Goal: Check status: Check status

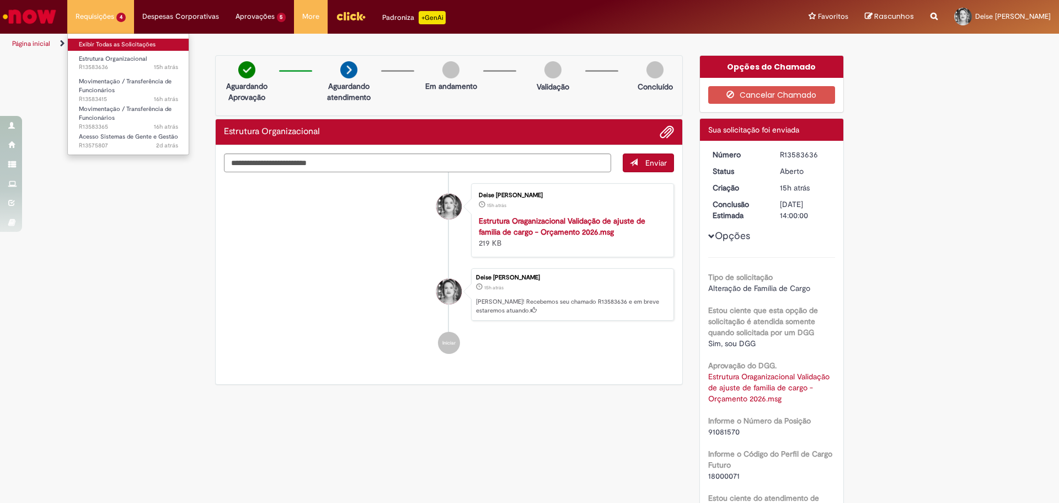
click at [93, 44] on link "Exibir Todas as Solicitações" at bounding box center [128, 45] width 121 height 12
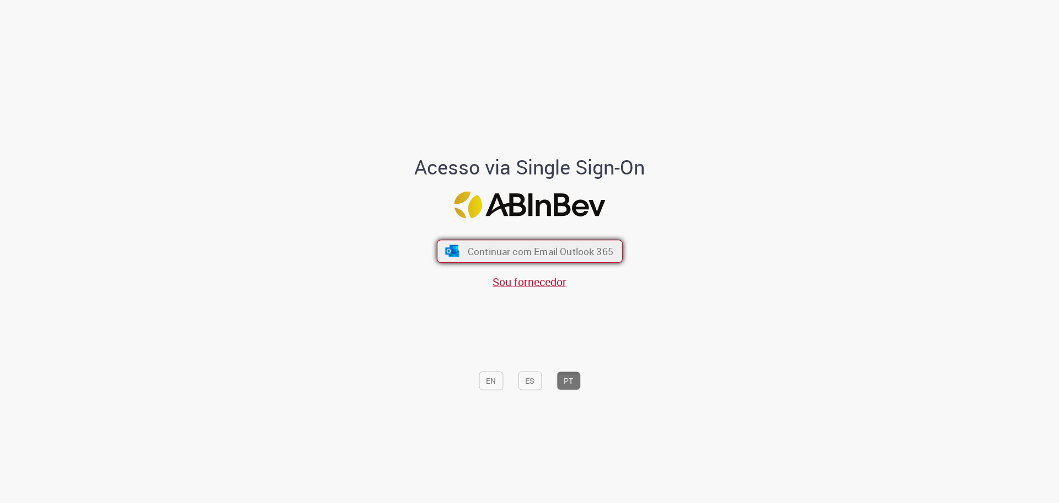
click at [516, 247] on span "Continuar com Email Outlook 365" at bounding box center [540, 250] width 146 height 13
click at [689, 87] on div "Acesso via Single Sign-On Continuar com Email Outlook 365 Sou fornecedor EN ES …" at bounding box center [530, 255] width 646 height 498
click at [577, 257] on span "Continuar com Email Outlook 365" at bounding box center [540, 250] width 146 height 13
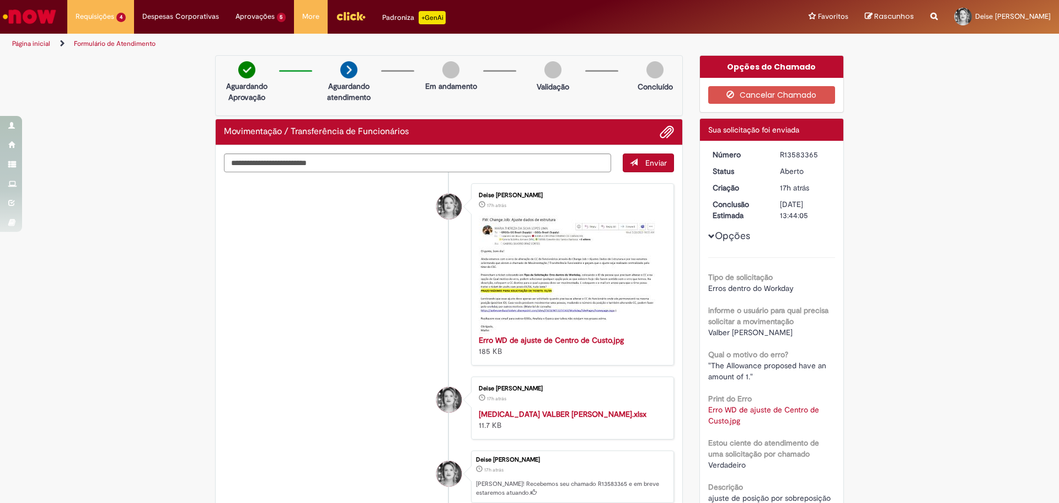
click at [233, 275] on li "Deise Charlise Benetti De Oliveira 17h atrás 17 horas atrás Erro WD de ajuste d…" at bounding box center [449, 274] width 450 height 182
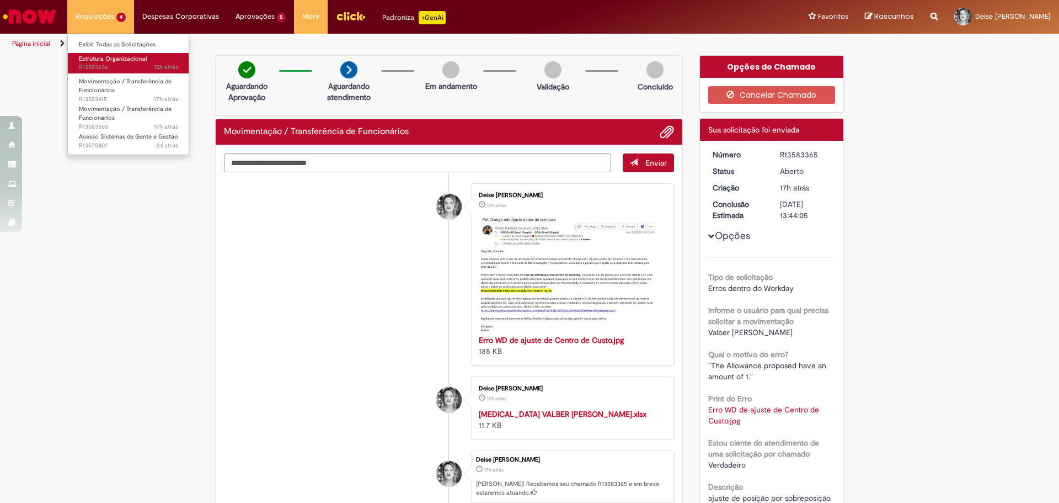
click at [100, 61] on span "Estrutura Organizacional" at bounding box center [113, 59] width 68 height 8
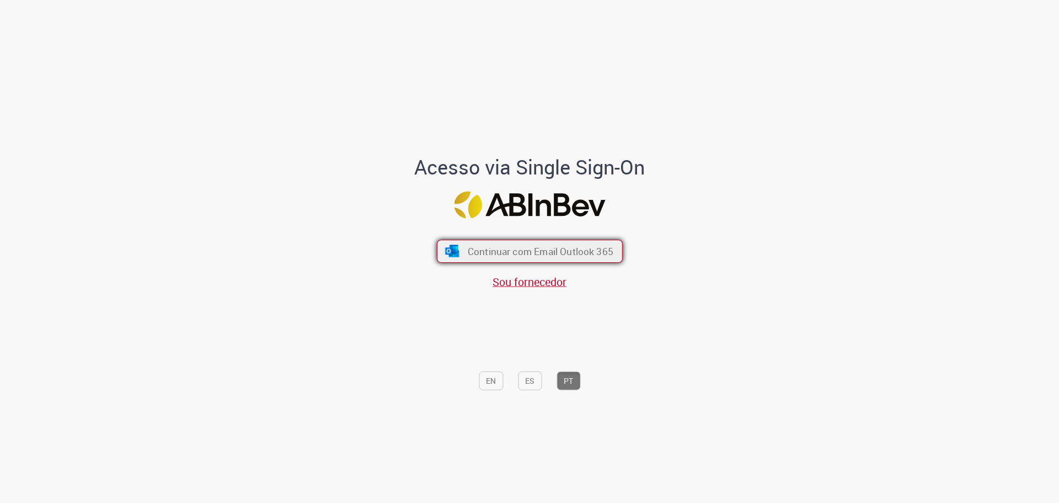
click at [490, 248] on span "Continuar com Email Outlook 365" at bounding box center [540, 250] width 146 height 13
click at [465, 241] on button "Continuar com Email Outlook 365" at bounding box center [530, 250] width 186 height 23
click at [477, 262] on button "Continuar com Email Outlook 365" at bounding box center [530, 250] width 186 height 23
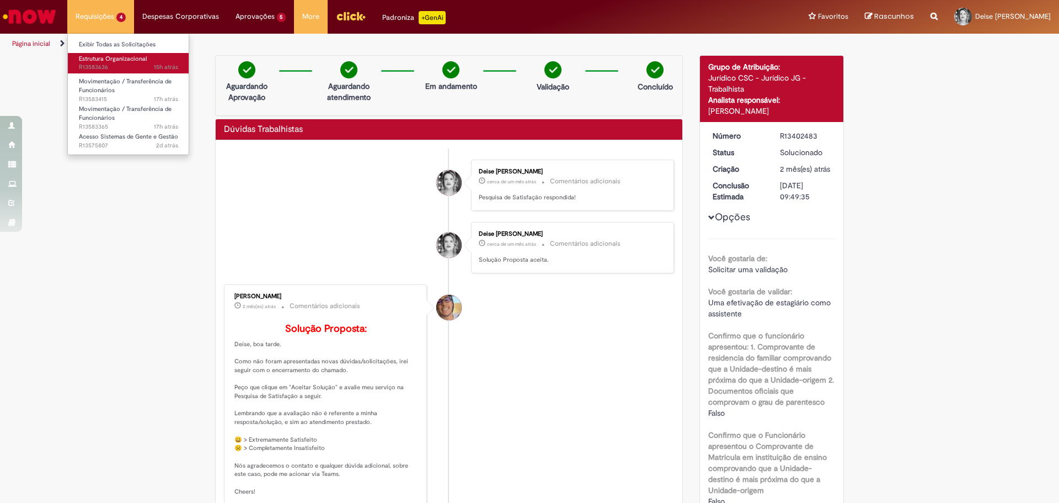
click at [90, 63] on span "15h atrás 15 horas atrás R13583636" at bounding box center [128, 67] width 99 height 9
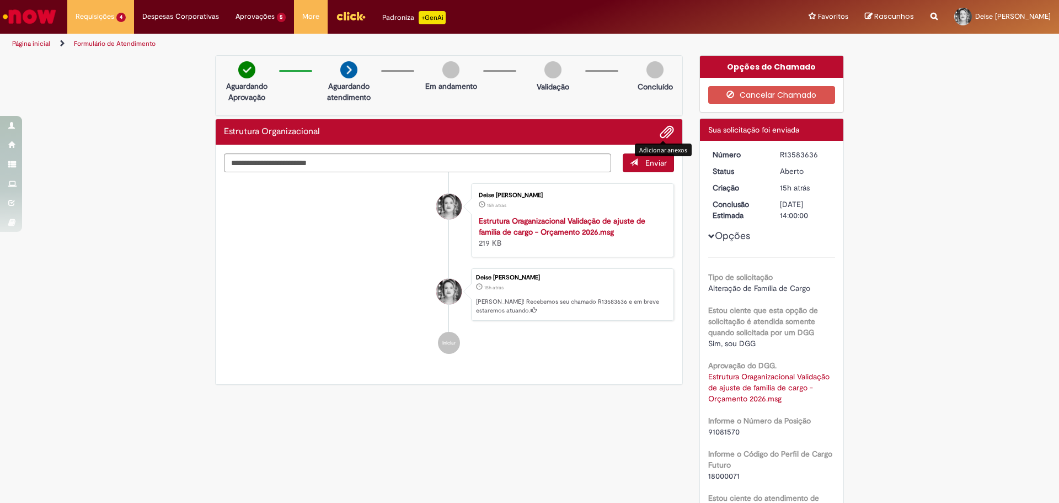
click at [664, 131] on span "Adicionar anexos" at bounding box center [667, 132] width 13 height 13
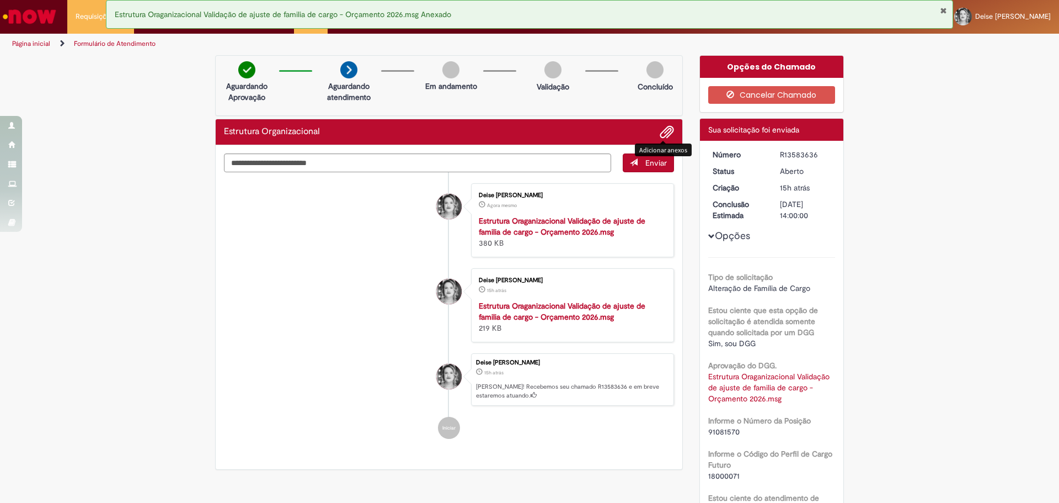
click at [347, 237] on li "Deise Charlise Benetti De Oliveira Agora mesmo Agora mesmo Estrutura Oraganizac…" at bounding box center [449, 220] width 450 height 74
click at [49, 9] on img "Ir para a Homepage" at bounding box center [29, 17] width 57 height 22
